Goal: Information Seeking & Learning: Check status

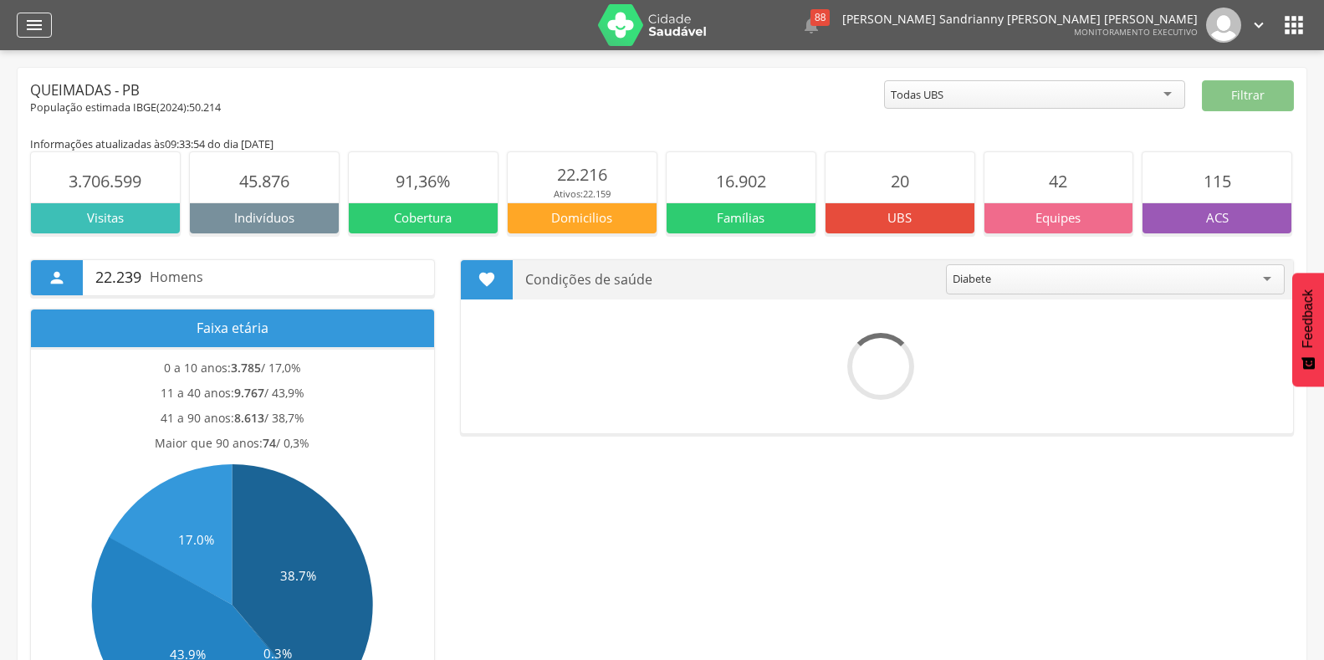
click at [26, 27] on icon "" at bounding box center [34, 25] width 20 height 20
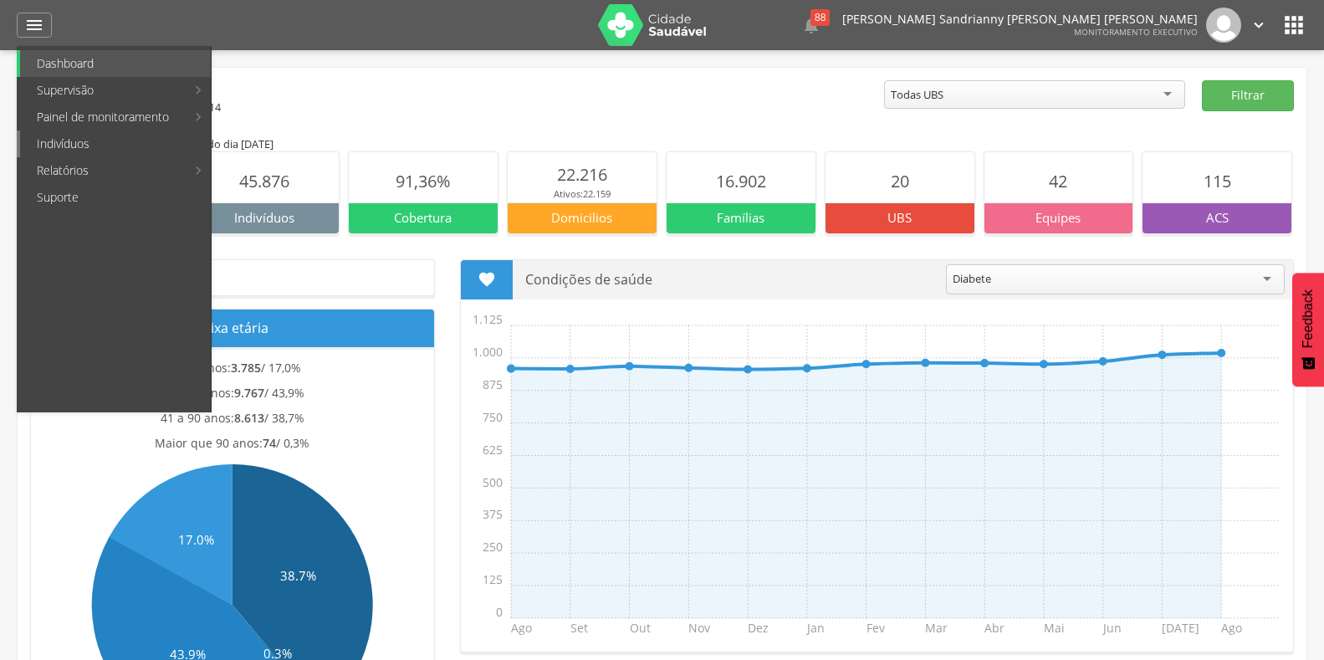
click at [54, 150] on link "Indivíduos" at bounding box center [115, 144] width 191 height 27
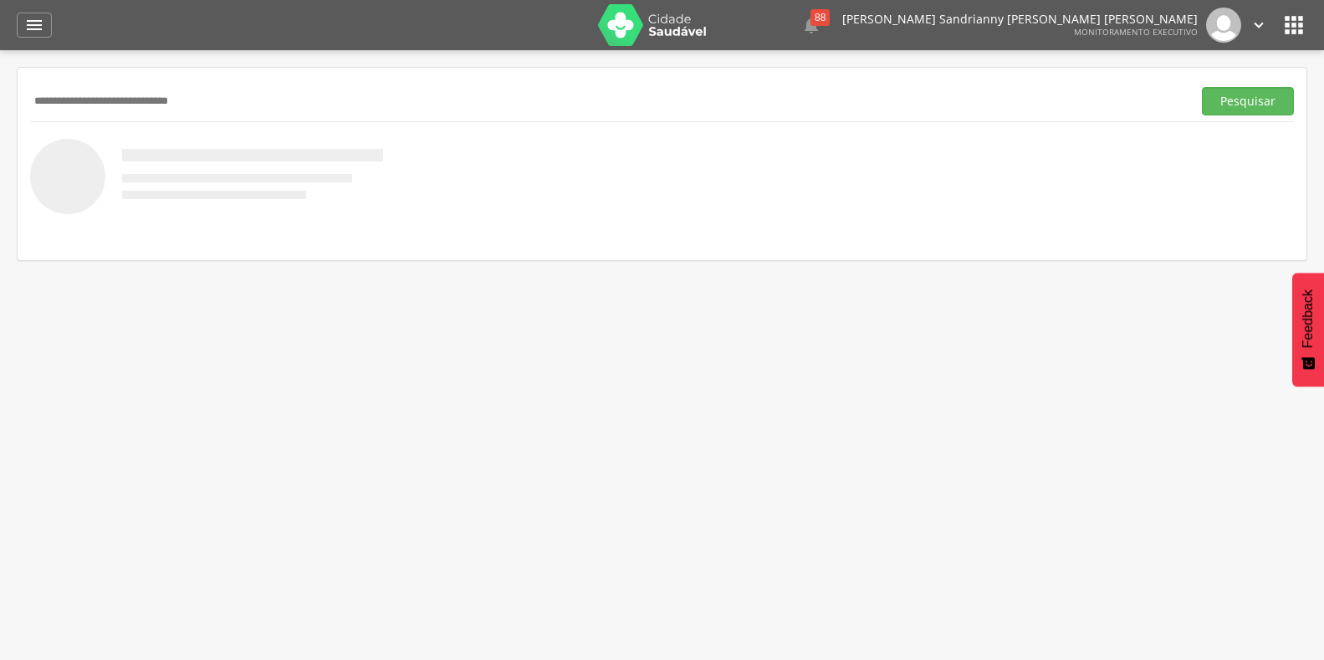
type input "**********"
click at [1202, 87] on button "Pesquisar" at bounding box center [1248, 101] width 92 height 28
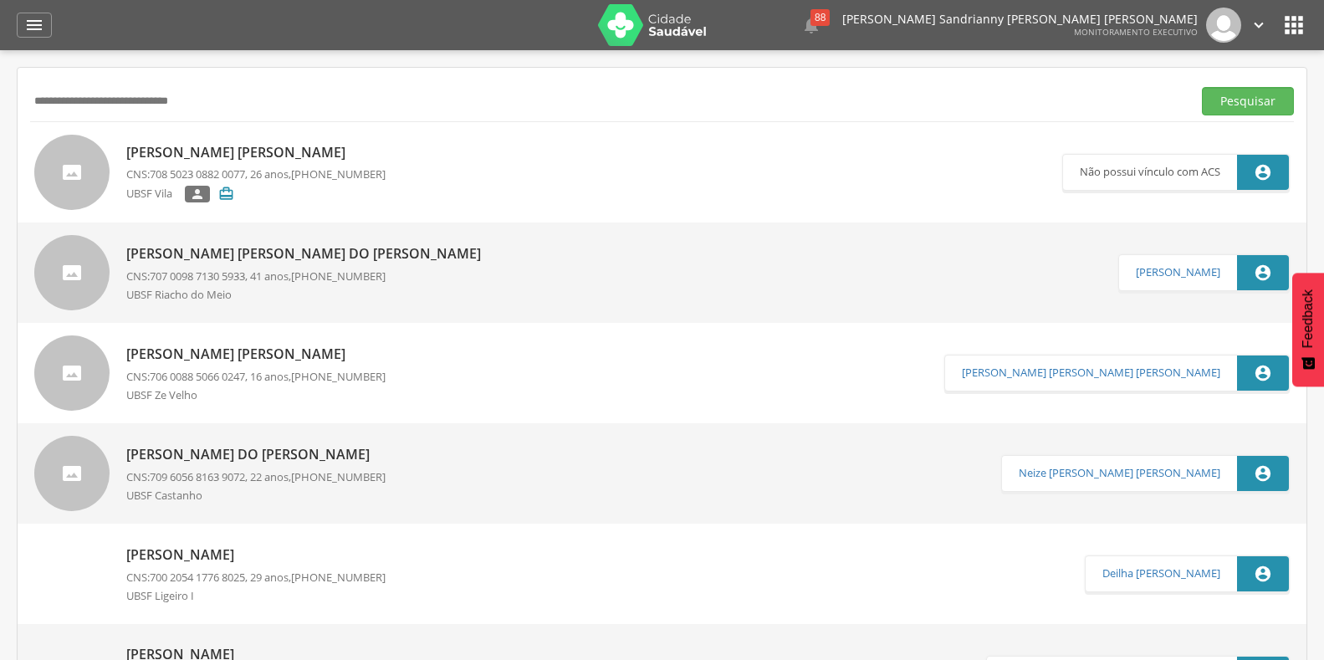
click at [304, 151] on p "[PERSON_NAME]" at bounding box center [255, 152] width 259 height 19
type input "**********"
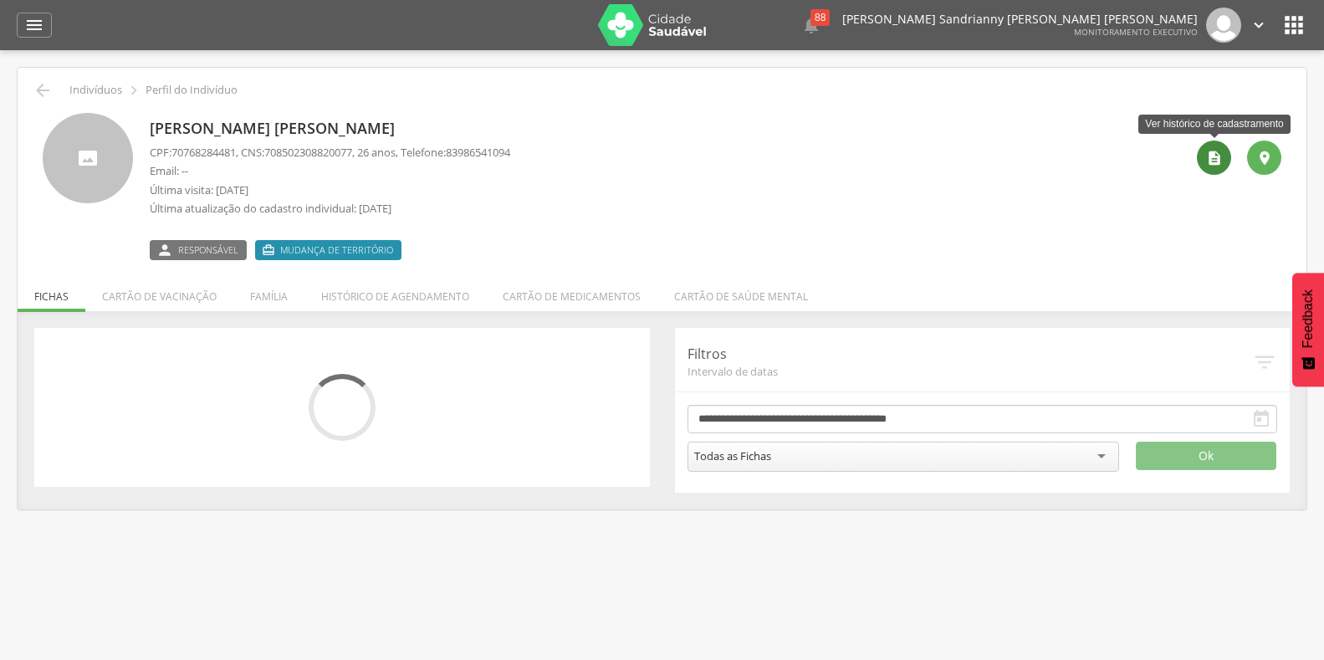
click at [1217, 163] on icon "" at bounding box center [1215, 158] width 17 height 17
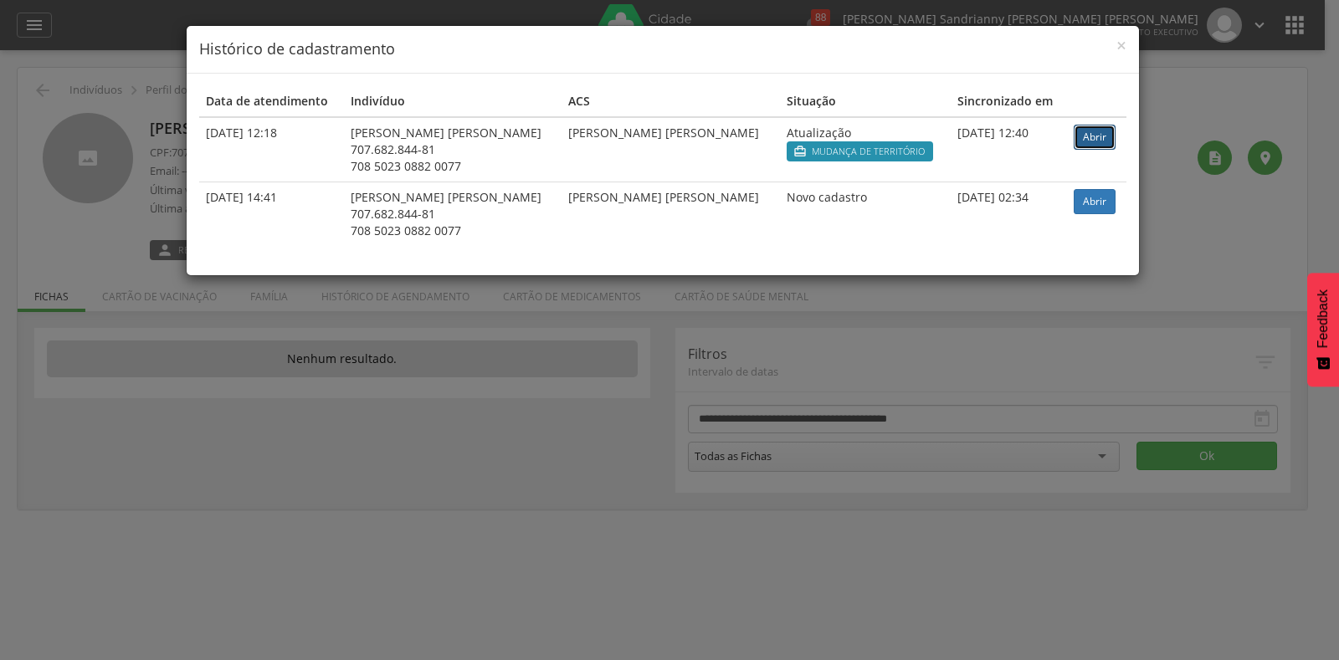
click at [1098, 137] on link "Abrir" at bounding box center [1094, 137] width 42 height 25
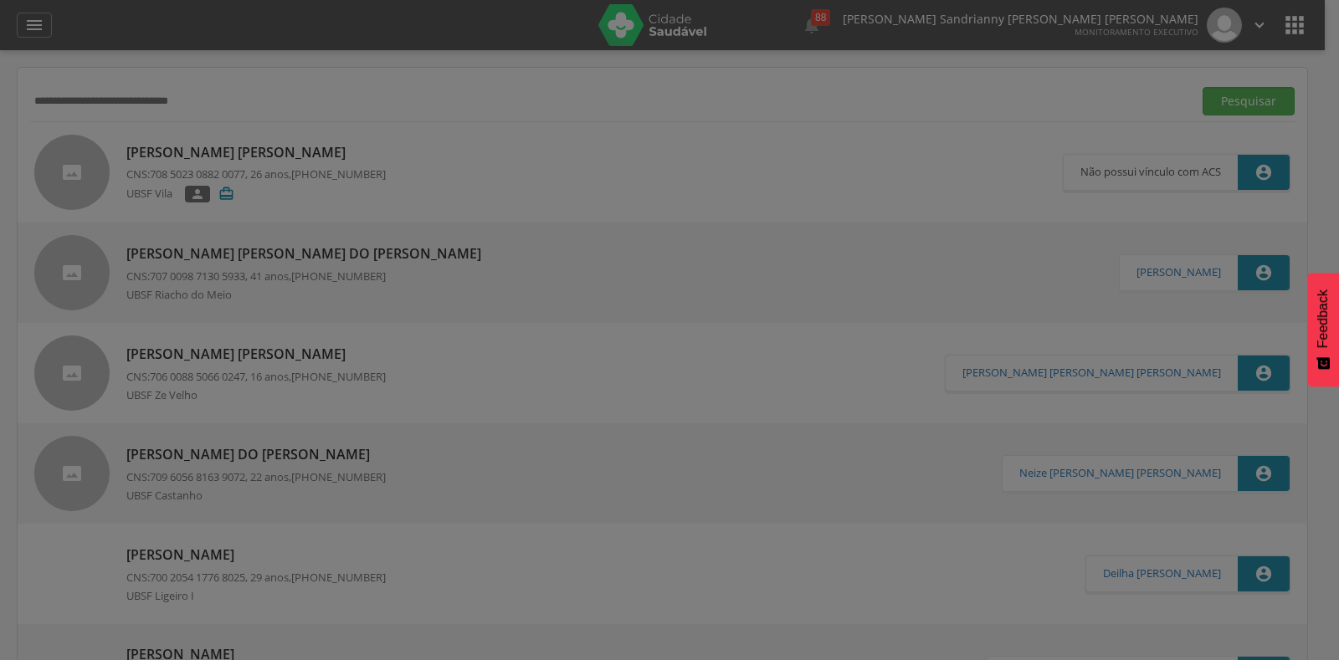
click at [1255, 100] on div at bounding box center [669, 330] width 1339 height 660
click at [37, 25] on div at bounding box center [669, 330] width 1339 height 660
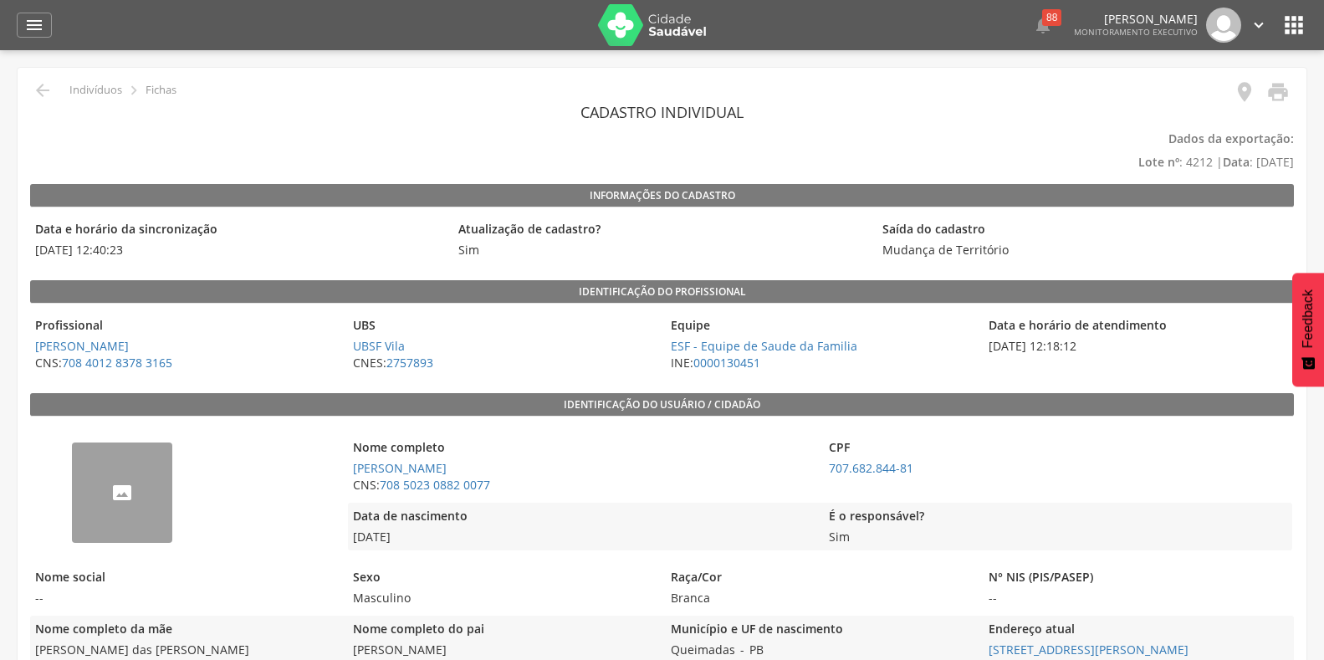
drag, startPoint x: 33, startPoint y: 31, endPoint x: 28, endPoint y: 41, distance: 11.2
click at [32, 31] on icon "" at bounding box center [34, 25] width 20 height 20
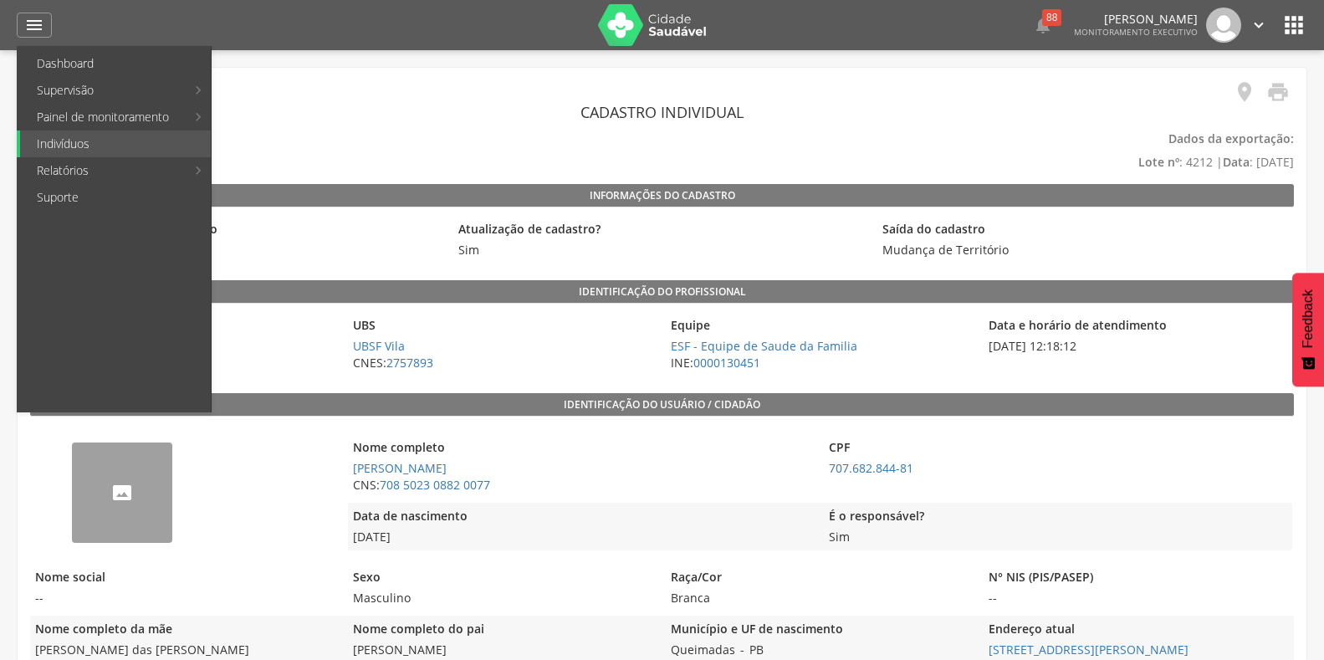
click at [510, 104] on header "Cadastro individual" at bounding box center [662, 112] width 1264 height 30
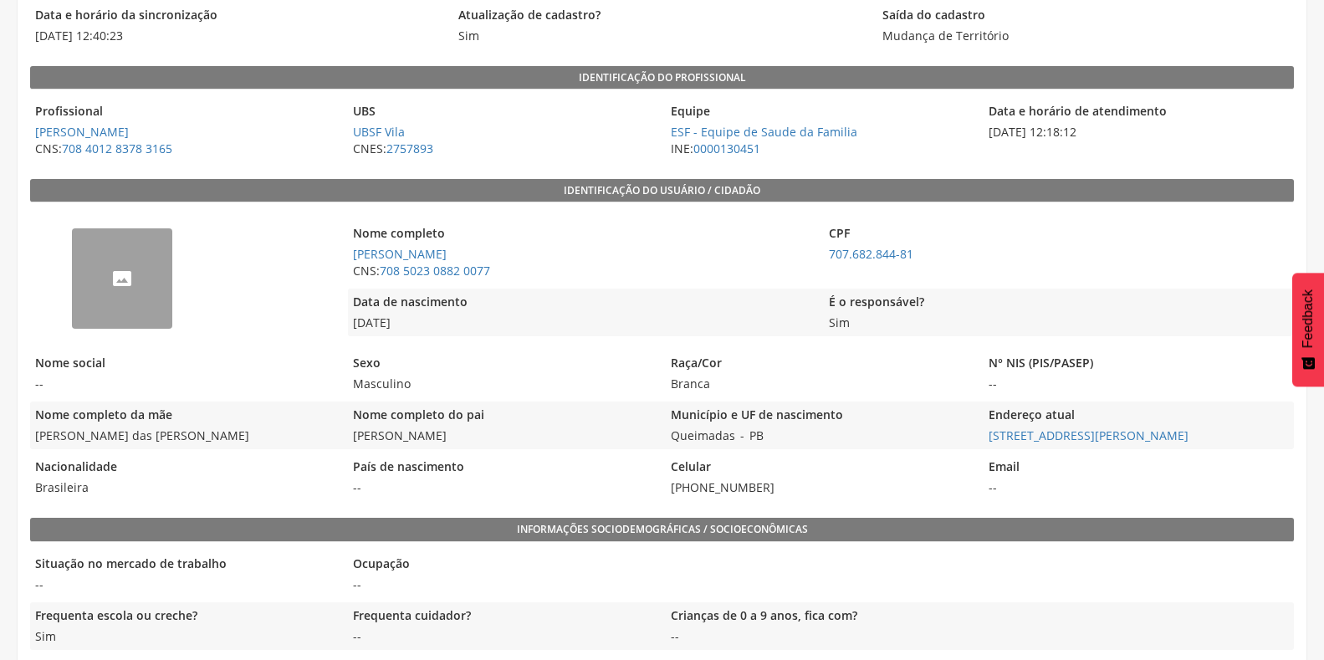
scroll to position [251, 0]
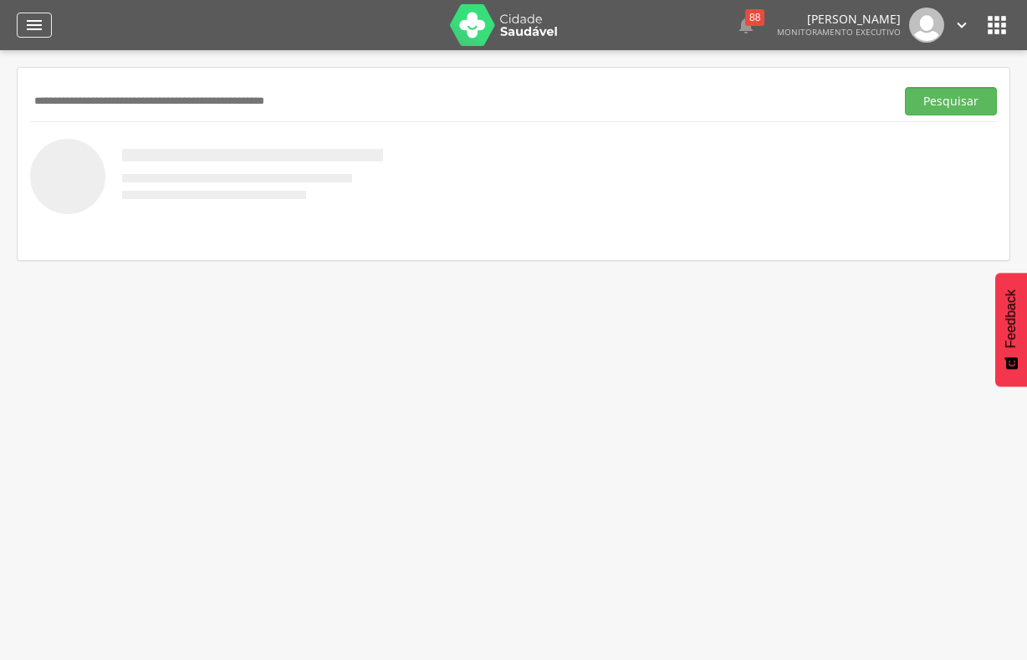
click at [28, 22] on icon "" at bounding box center [34, 25] width 20 height 20
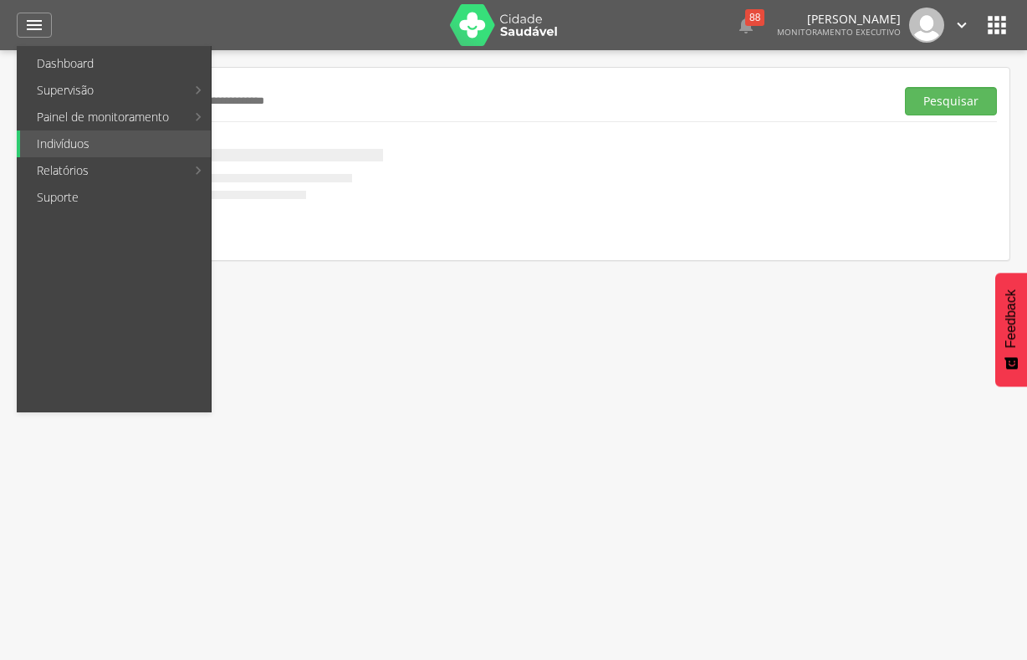
drag, startPoint x: 607, startPoint y: 213, endPoint x: 295, endPoint y: 172, distance: 314.8
click at [602, 214] on div "Pesquisar" at bounding box center [514, 164] width 992 height 192
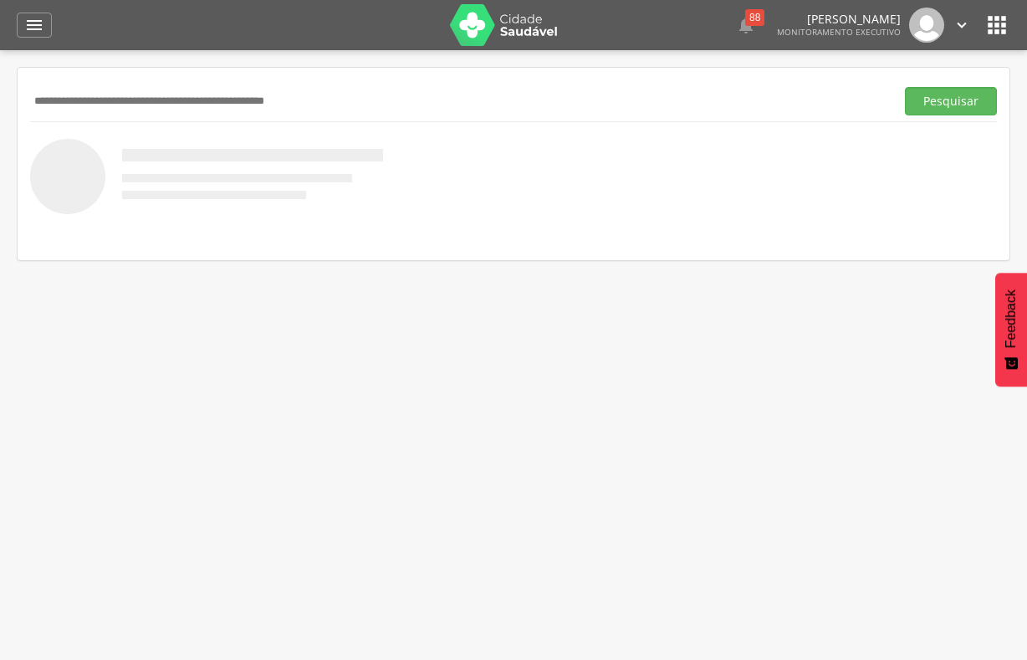
click at [54, 100] on input "text" at bounding box center [459, 101] width 858 height 28
type input "**********"
click at [905, 87] on button "Pesquisar" at bounding box center [951, 101] width 92 height 28
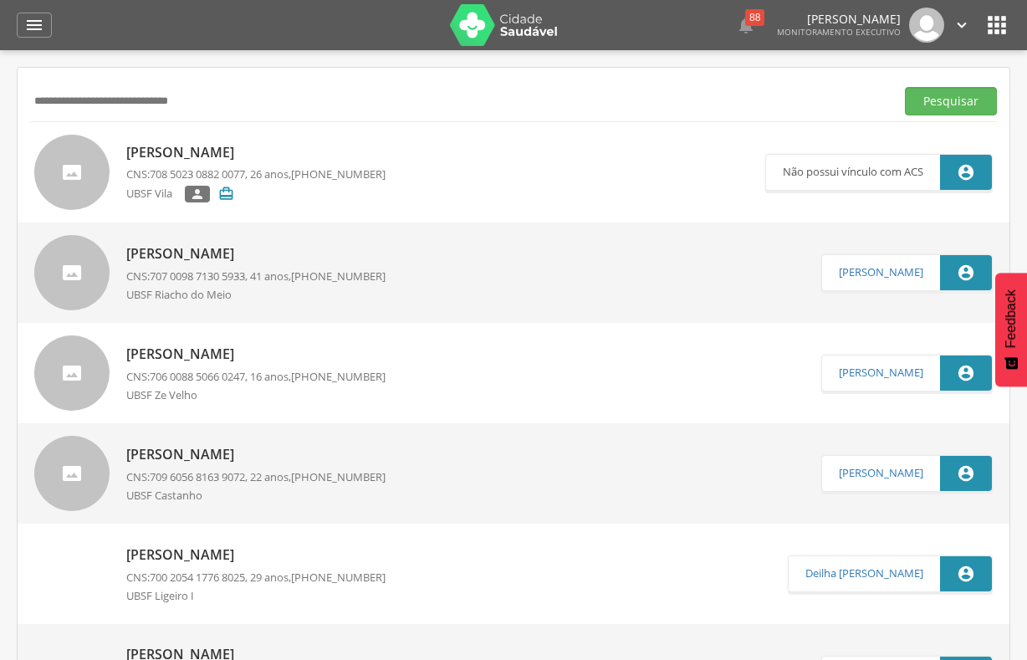
click at [279, 152] on p "[PERSON_NAME]" at bounding box center [255, 152] width 259 height 19
type input "**********"
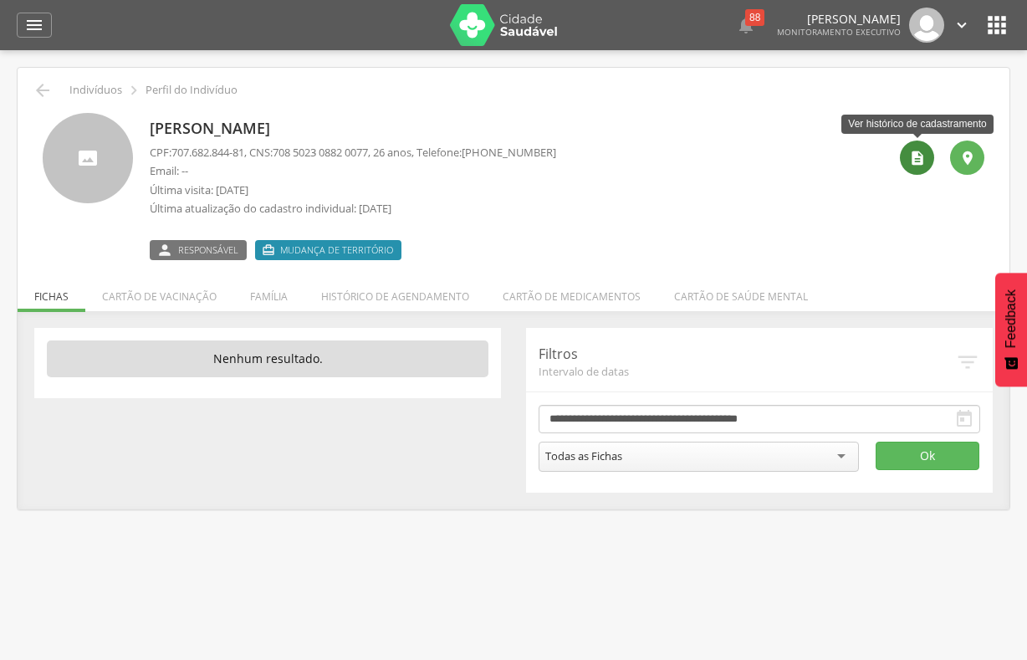
click at [909, 164] on icon "" at bounding box center [917, 158] width 17 height 17
